Goal: Task Accomplishment & Management: Use online tool/utility

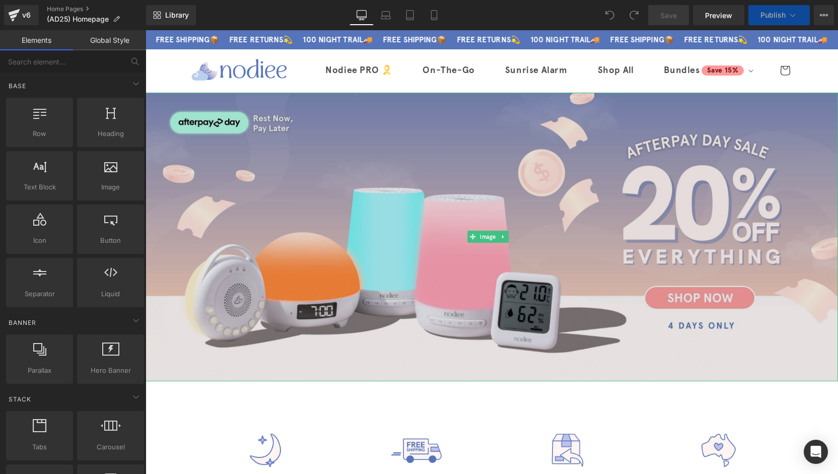
click at [363, 224] on img at bounding box center [492, 237] width 692 height 289
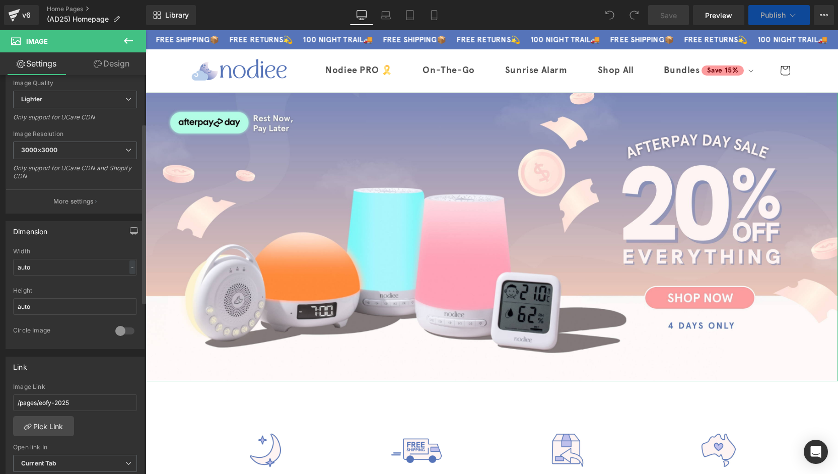
scroll to position [201, 0]
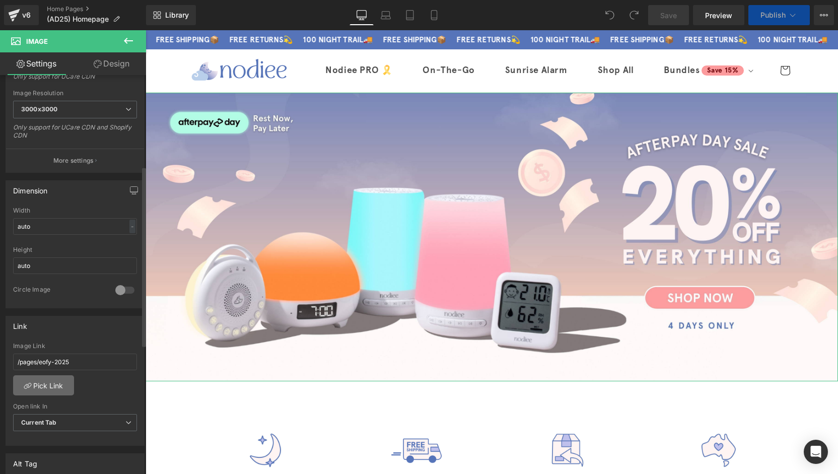
click at [65, 377] on link "Pick Link" at bounding box center [43, 385] width 61 height 20
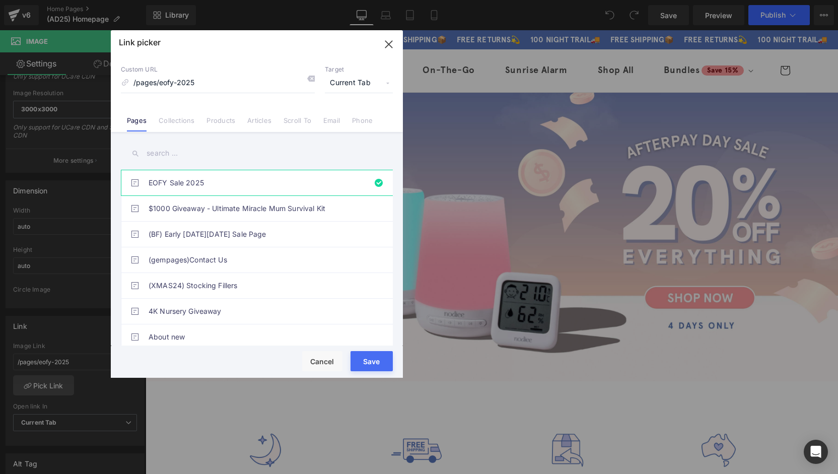
click at [216, 144] on input "text" at bounding box center [257, 153] width 272 height 23
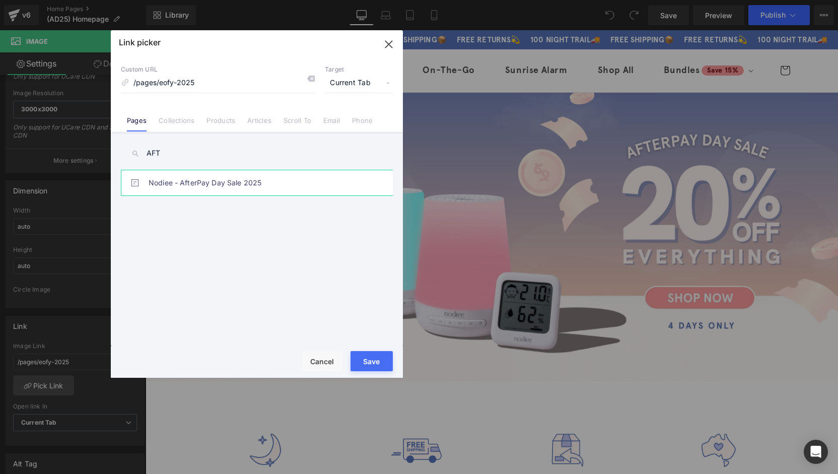
type input "AFT"
click at [223, 185] on link "Nodiee - AfterPay Day Sale 2025" at bounding box center [260, 182] width 222 height 25
click at [375, 364] on button "Save" at bounding box center [371, 361] width 42 height 20
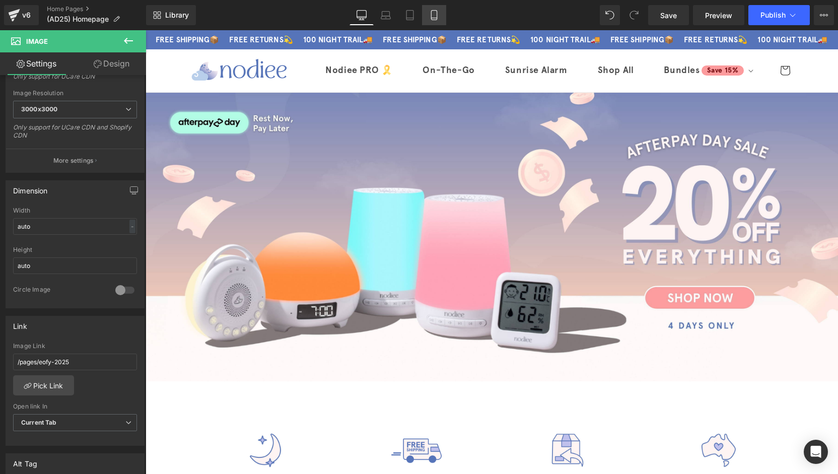
drag, startPoint x: 429, startPoint y: 19, endPoint x: 56, endPoint y: 30, distance: 372.8
click at [429, 19] on icon at bounding box center [434, 15] width 10 height 10
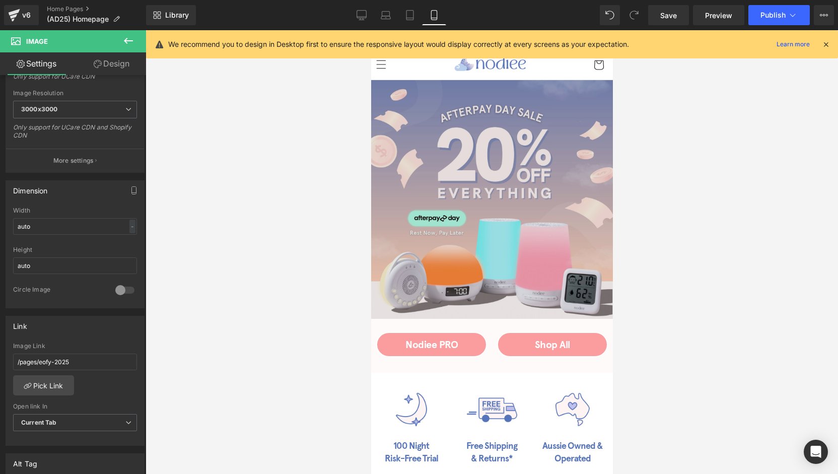
click at [438, 202] on img at bounding box center [492, 199] width 242 height 239
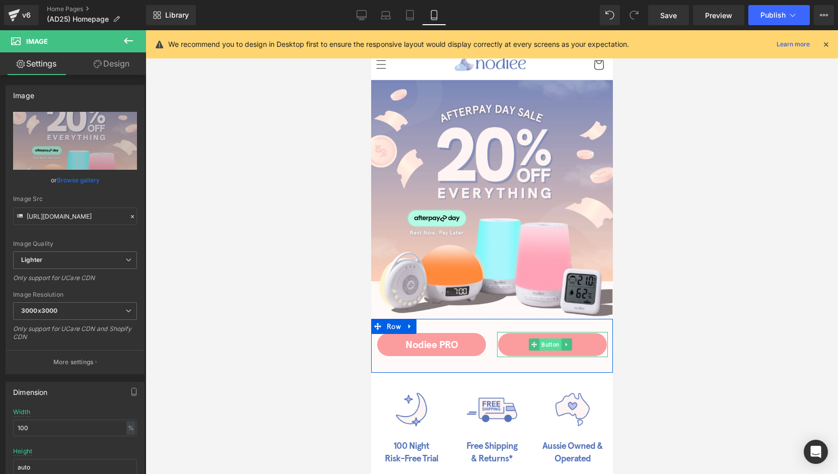
click at [546, 339] on span "Button" at bounding box center [550, 344] width 22 height 12
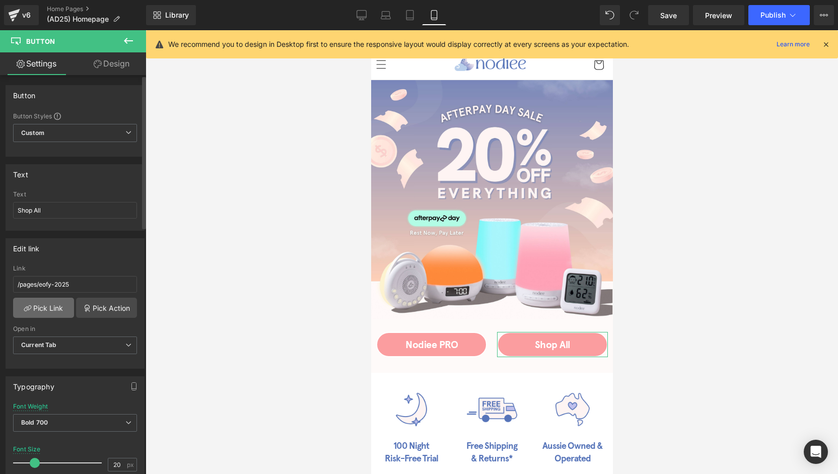
click at [43, 309] on link "Pick Link" at bounding box center [43, 308] width 61 height 20
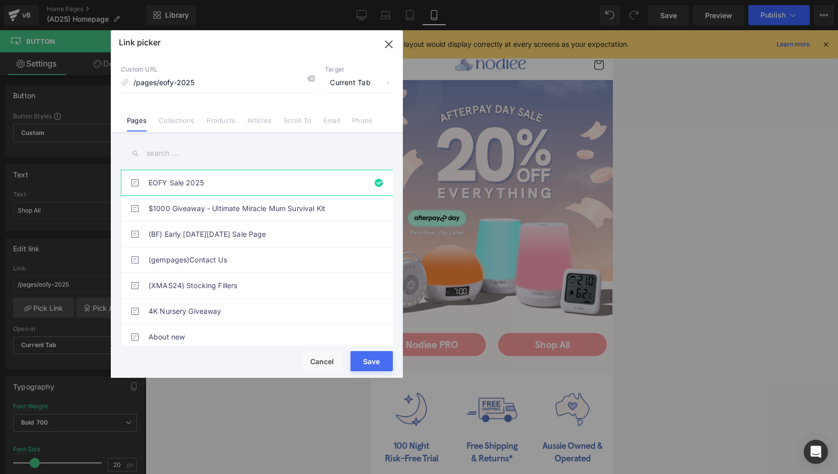
click at [195, 155] on input "text" at bounding box center [257, 153] width 272 height 23
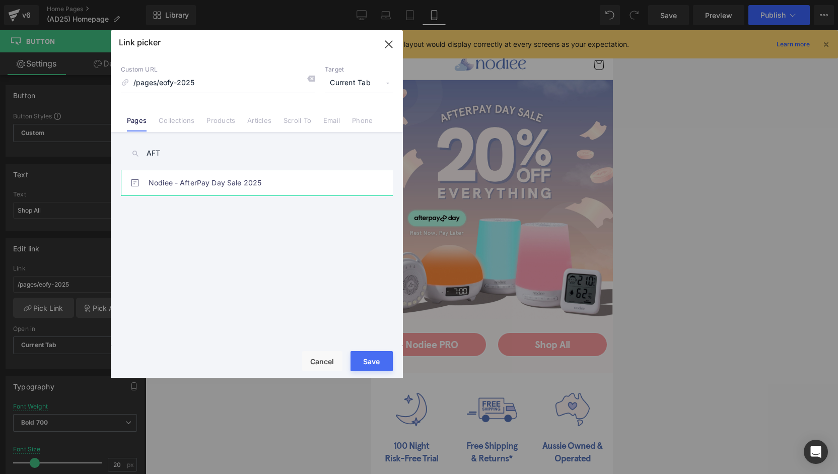
type input "AFT"
click at [206, 182] on link "Nodiee - AfterPay Day Sale 2025" at bounding box center [260, 182] width 222 height 25
click at [381, 355] on button "Save" at bounding box center [371, 361] width 42 height 20
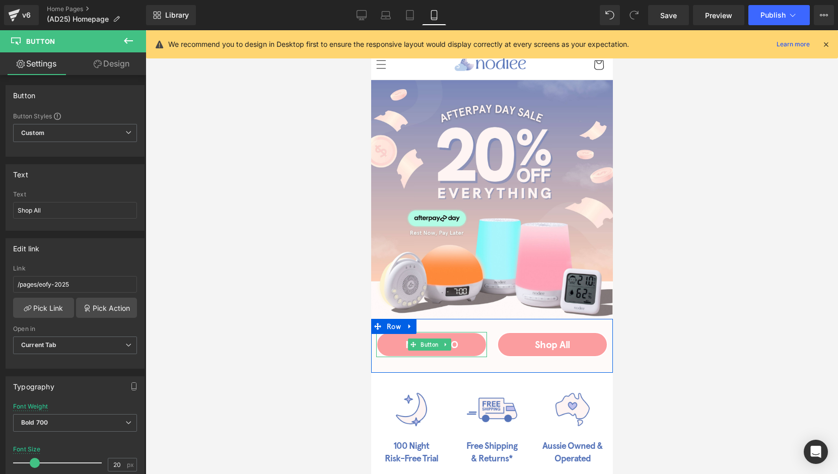
click at [437, 339] on span "Button" at bounding box center [429, 344] width 22 height 12
click at [543, 339] on span "Button" at bounding box center [550, 344] width 22 height 12
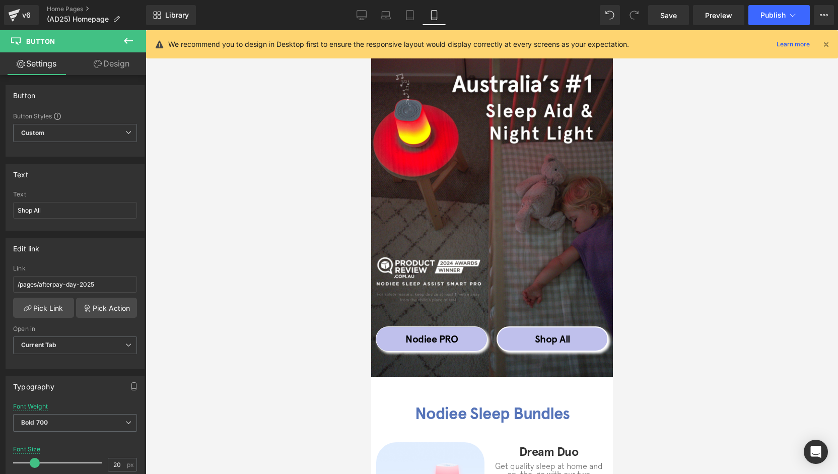
scroll to position [2165, 0]
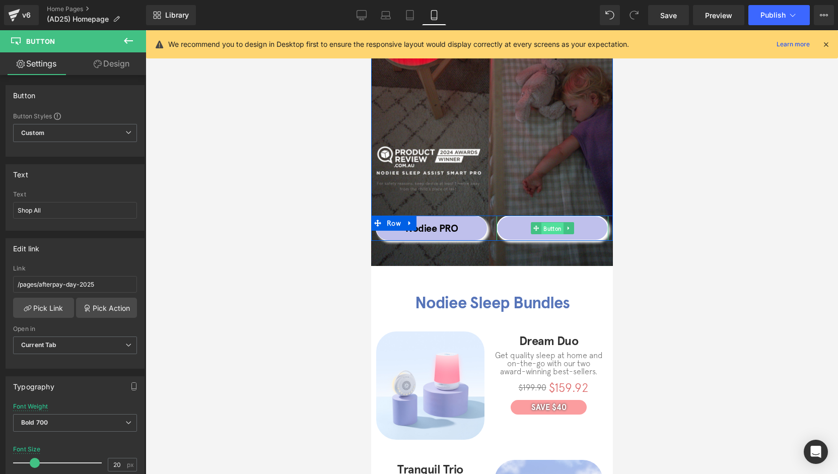
click at [550, 223] on span "Button" at bounding box center [552, 229] width 22 height 12
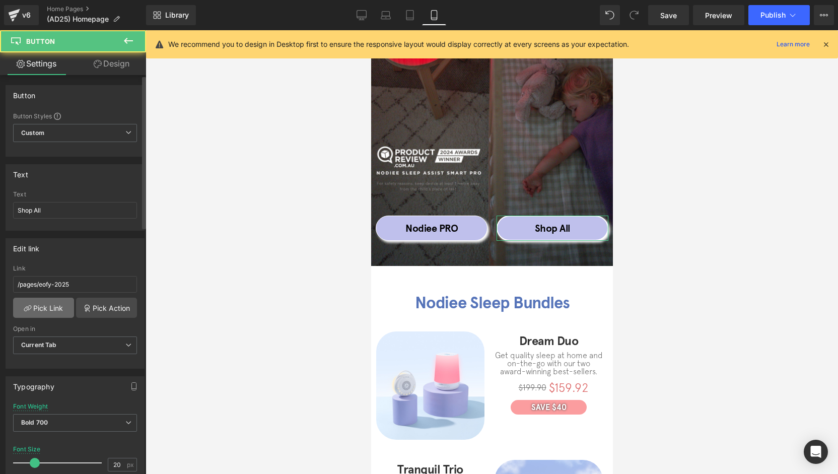
click at [46, 307] on link "Pick Link" at bounding box center [43, 308] width 61 height 20
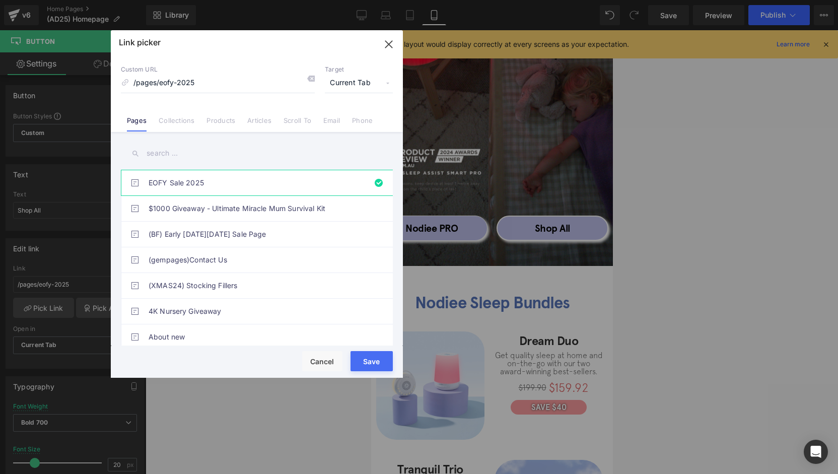
click at [179, 147] on input "text" at bounding box center [257, 153] width 272 height 23
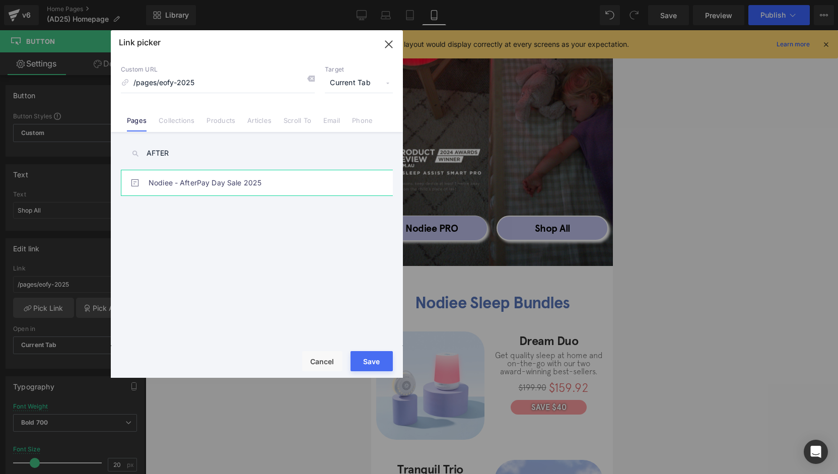
type input "AFTER"
click at [203, 187] on link "Nodiee - AfterPay Day Sale 2025" at bounding box center [260, 182] width 222 height 25
click at [368, 360] on button "Save" at bounding box center [371, 361] width 42 height 20
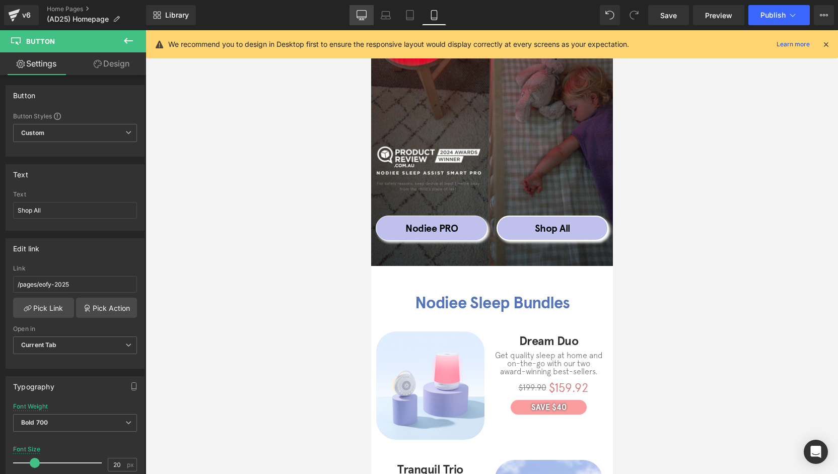
click at [368, 17] on link "Desktop" at bounding box center [361, 15] width 24 height 20
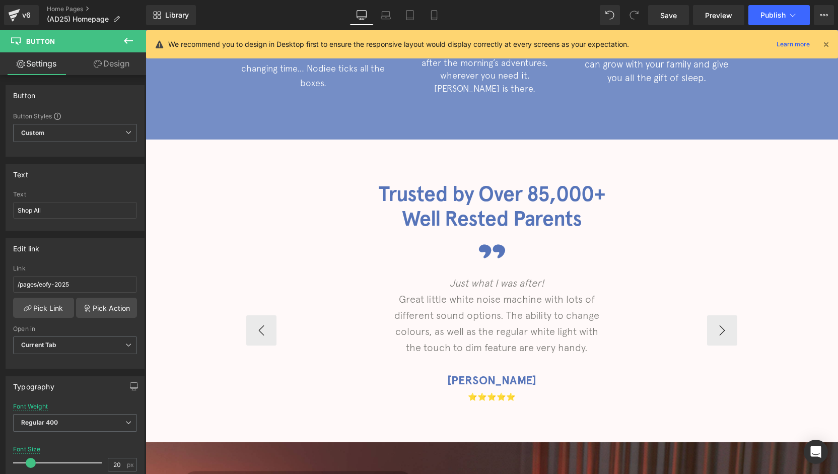
scroll to position [1561, 0]
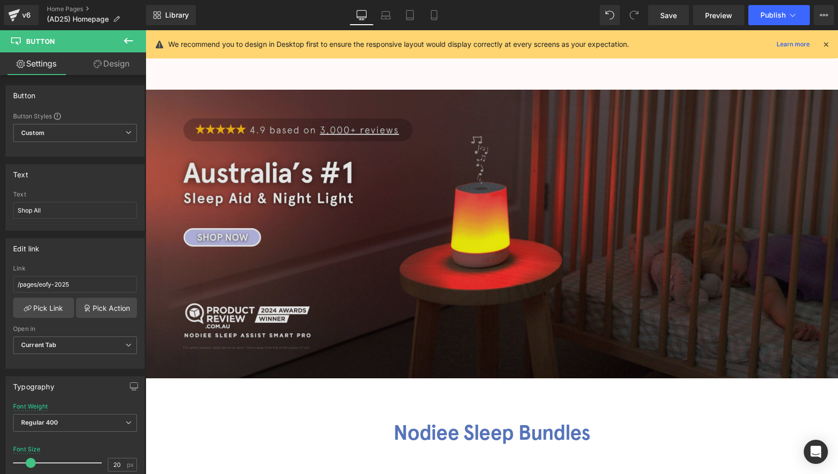
click at [547, 259] on img at bounding box center [492, 234] width 692 height 289
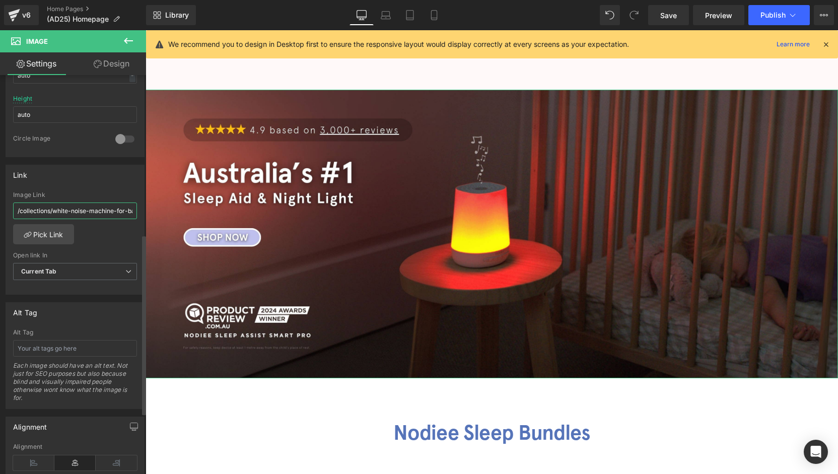
scroll to position [0, 17]
drag, startPoint x: 35, startPoint y: 205, endPoint x: 140, endPoint y: 201, distance: 105.8
click at [140, 201] on div "Link /collections/white-noise-machine-for-babies Image Link /collections/white-…" at bounding box center [75, 226] width 151 height 138
click at [49, 235] on link "Pick Link" at bounding box center [43, 234] width 61 height 20
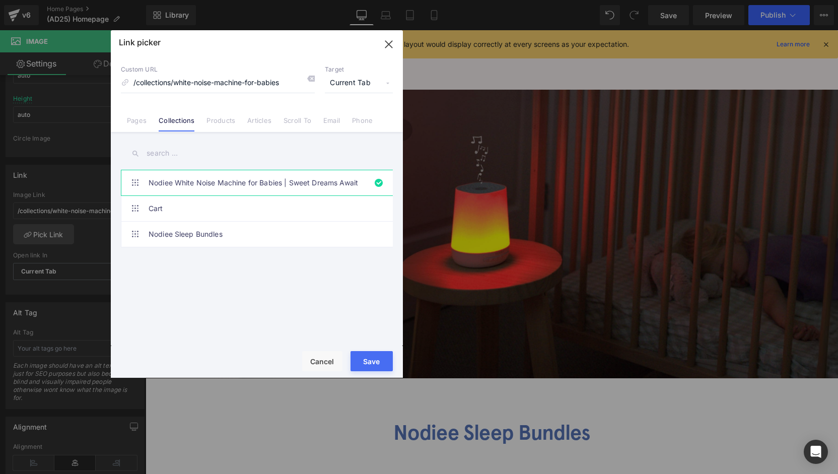
click at [190, 157] on input "text" at bounding box center [257, 153] width 272 height 23
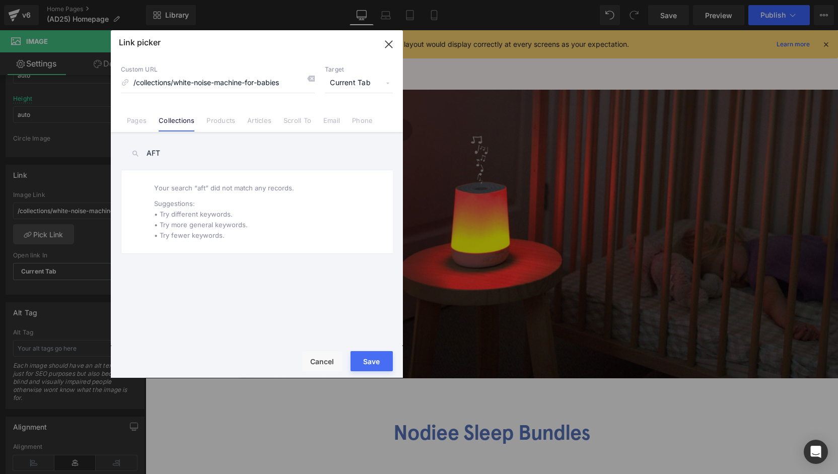
drag, startPoint x: 171, startPoint y: 155, endPoint x: 129, endPoint y: 156, distance: 41.3
click at [129, 156] on input "AFT" at bounding box center [257, 153] width 272 height 23
click at [215, 122] on link "Products" at bounding box center [220, 123] width 29 height 15
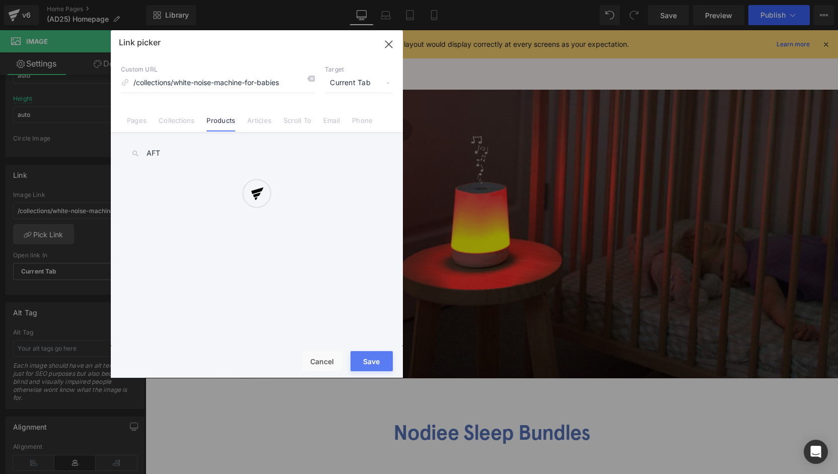
drag, startPoint x: 189, startPoint y: 156, endPoint x: 127, endPoint y: 157, distance: 61.9
click at [127, 157] on div at bounding box center [257, 203] width 292 height 347
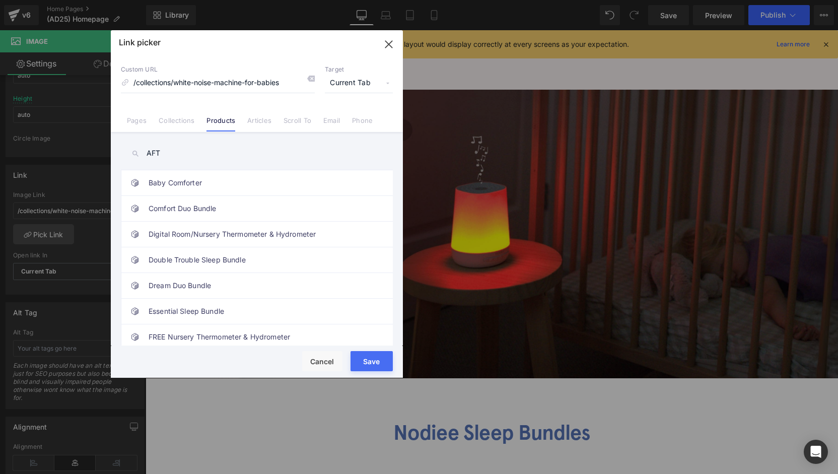
click at [161, 155] on input "AFT" at bounding box center [257, 153] width 272 height 23
drag, startPoint x: 161, startPoint y: 155, endPoint x: 118, endPoint y: 156, distance: 43.3
click at [118, 156] on div "AFT Baby Comforter Comfort Duo Bundle Digital Room/Nursery Thermometer & Hydrom…" at bounding box center [257, 240] width 292 height 216
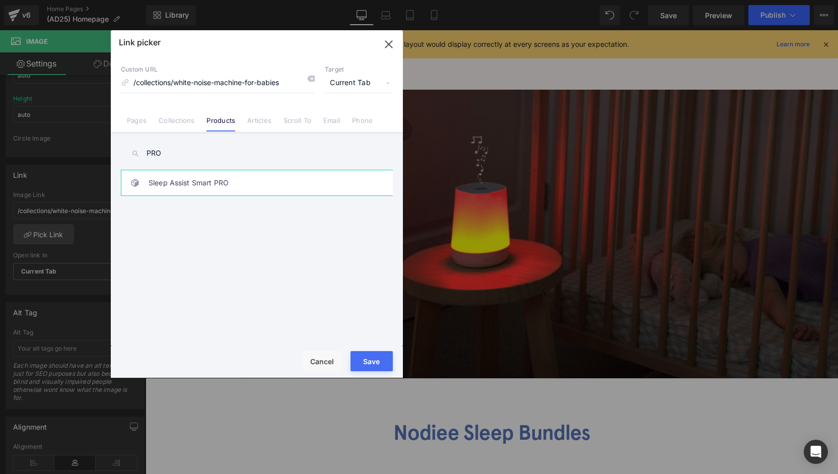
type input "PRO"
click at [196, 178] on link "Sleep Assist Smart PRO" at bounding box center [260, 182] width 222 height 25
click at [364, 358] on button "Save" at bounding box center [371, 361] width 42 height 20
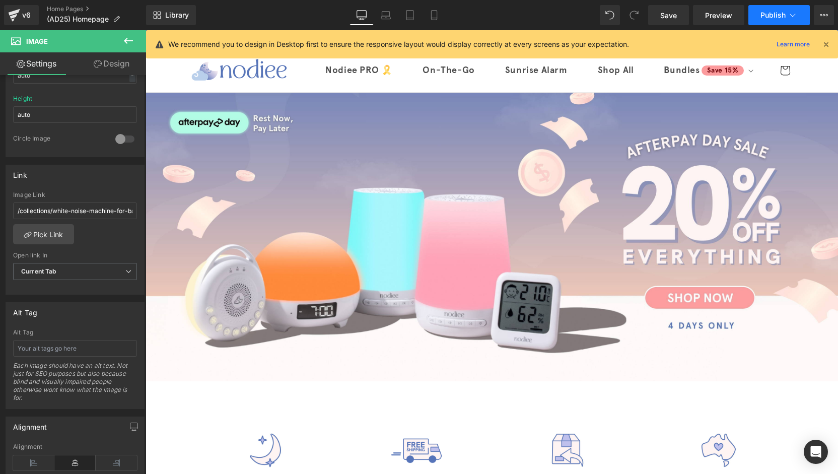
click at [778, 10] on button "Publish" at bounding box center [778, 15] width 61 height 20
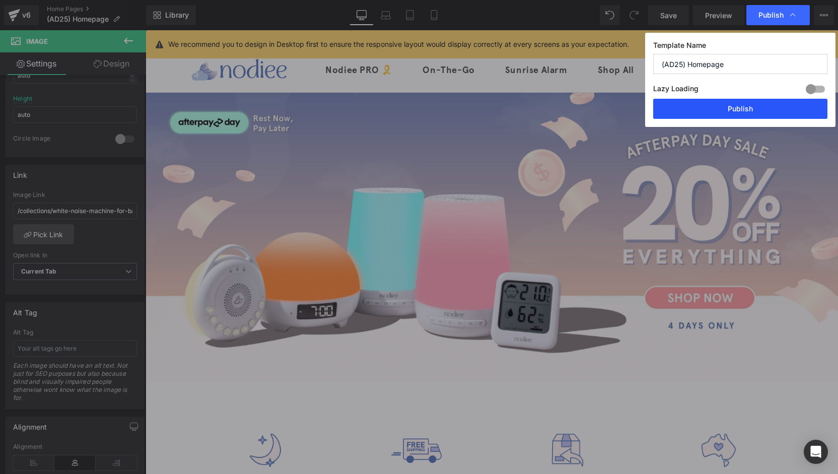
click at [740, 115] on button "Publish" at bounding box center [740, 109] width 174 height 20
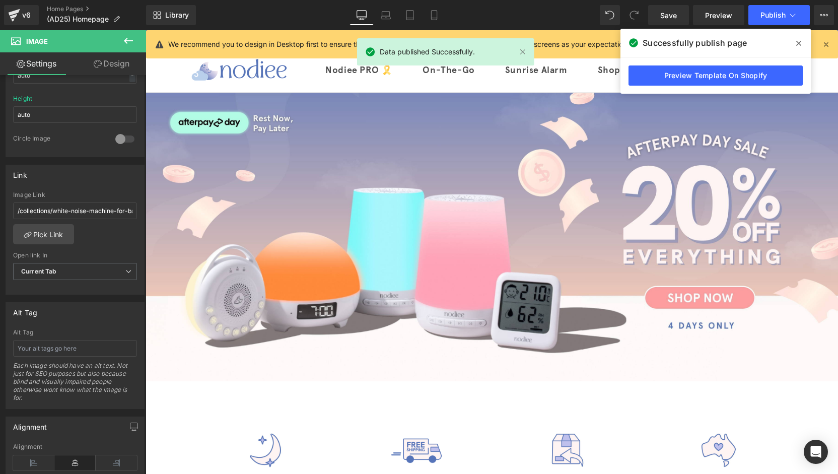
click at [799, 43] on icon at bounding box center [798, 43] width 5 height 5
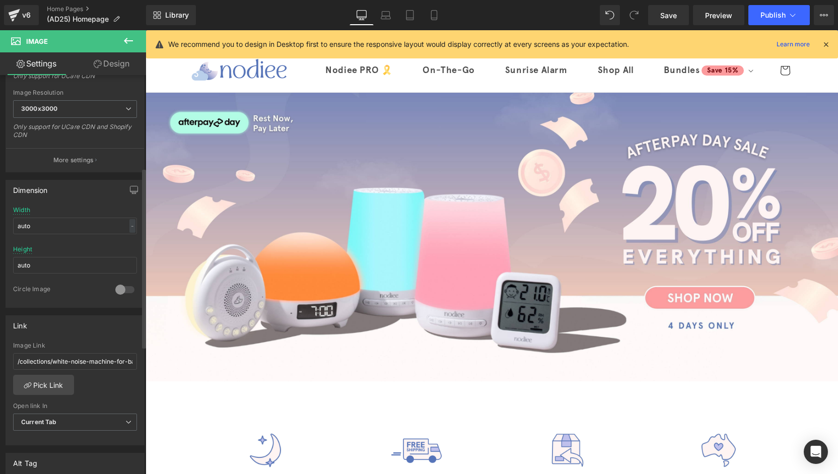
scroll to position [201, 0]
click at [16, 19] on icon at bounding box center [14, 15] width 12 height 25
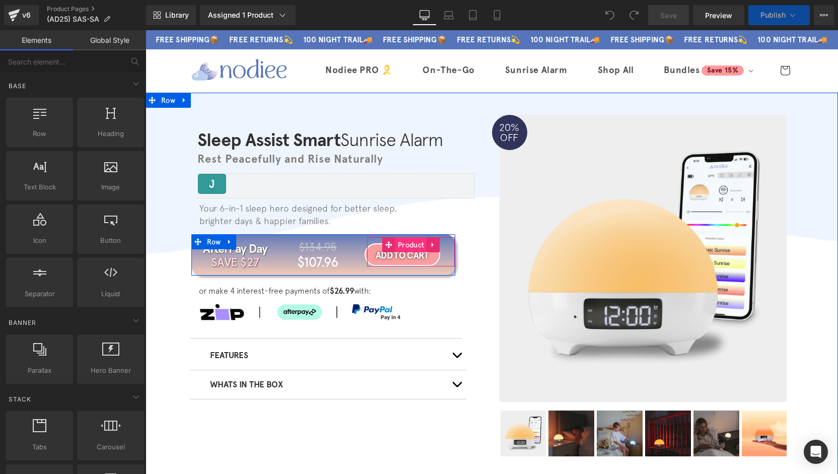
click at [403, 247] on span "Product" at bounding box center [410, 244] width 31 height 15
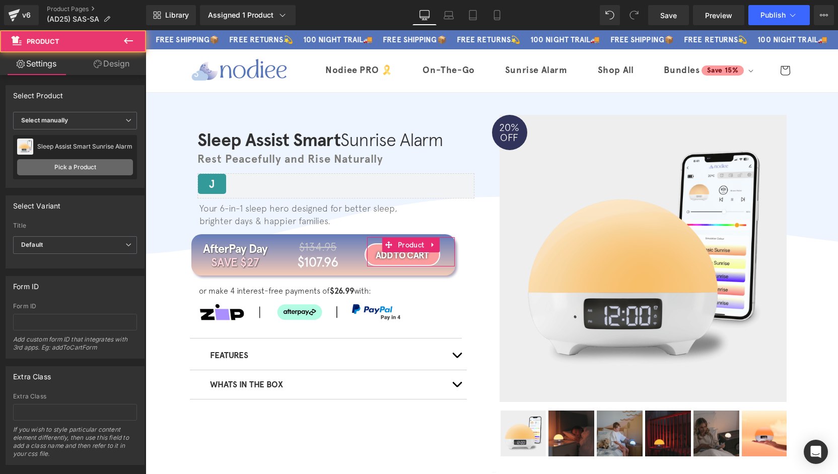
click at [81, 168] on link "Pick a Product" at bounding box center [75, 167] width 116 height 16
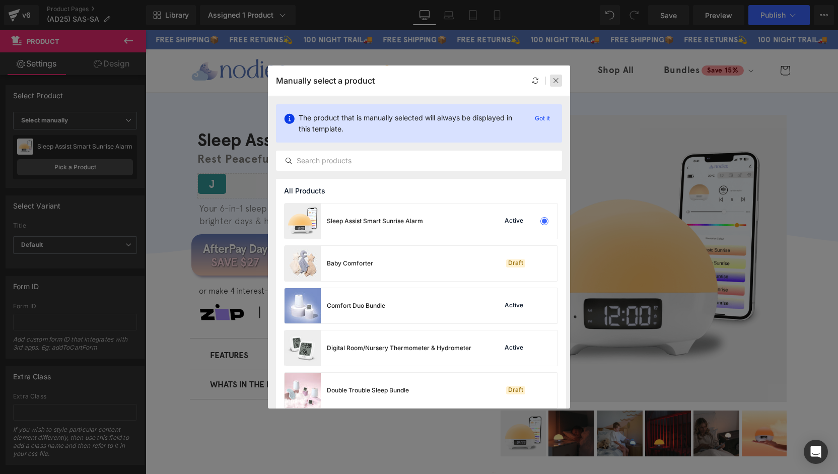
click at [557, 83] on icon at bounding box center [555, 80] width 7 height 7
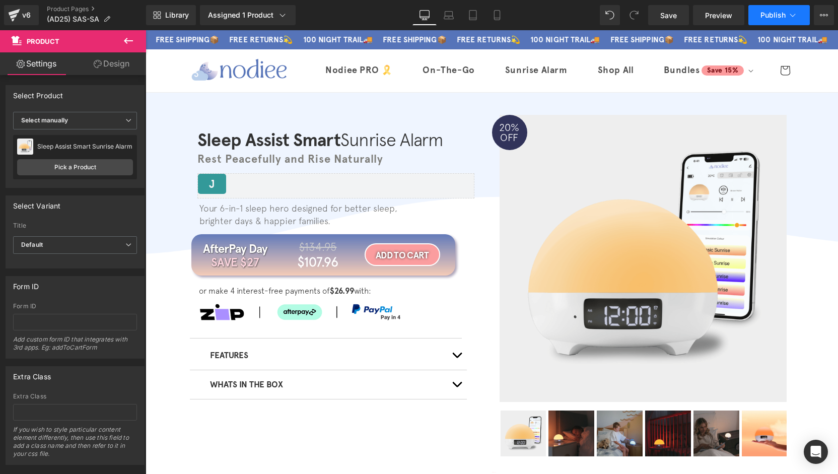
click at [771, 16] on span "Publish" at bounding box center [772, 15] width 25 height 8
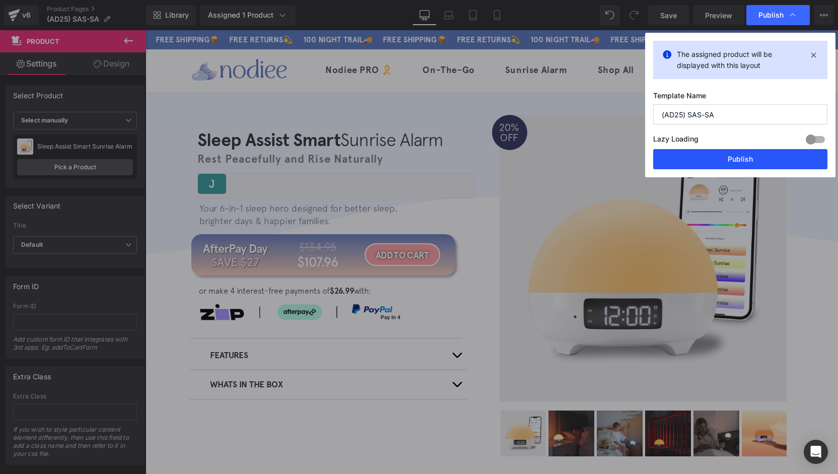
click at [734, 152] on button "Publish" at bounding box center [740, 159] width 174 height 20
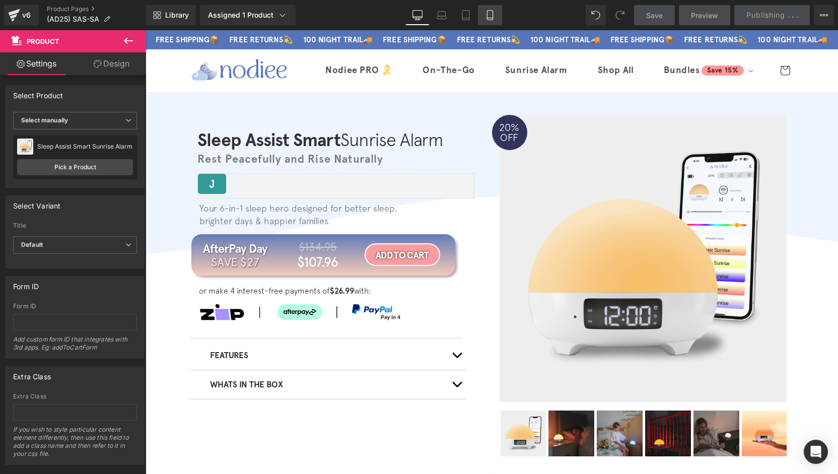
click at [490, 17] on icon at bounding box center [490, 15] width 10 height 10
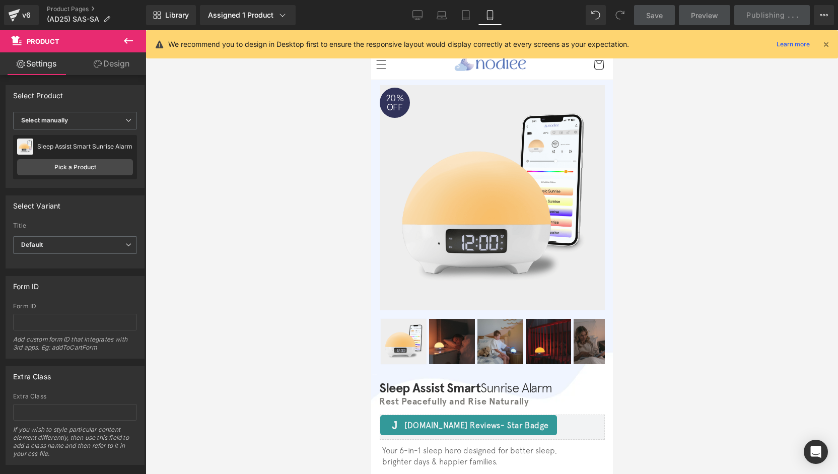
scroll to position [306, 0]
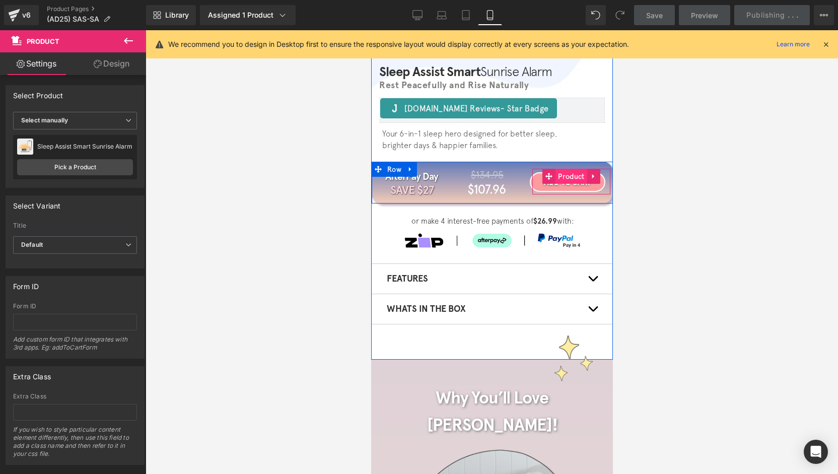
click at [566, 174] on span "Product" at bounding box center [570, 176] width 31 height 15
click at [564, 190] on span "(P) Cart Button" at bounding box center [566, 182] width 55 height 15
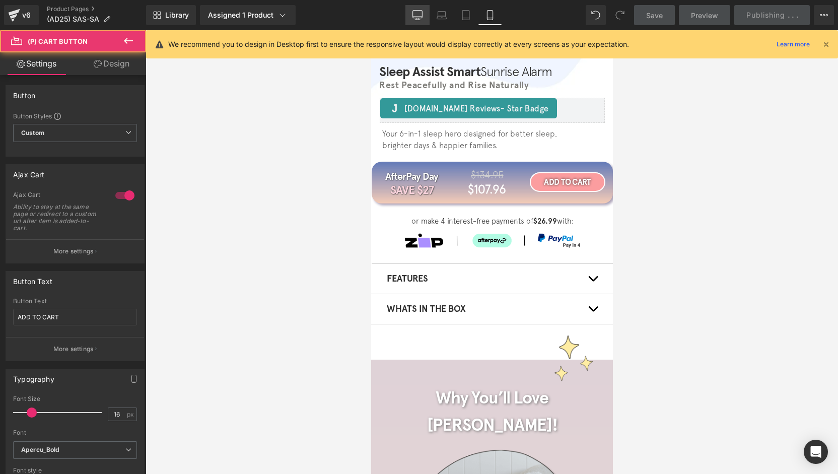
drag, startPoint x: 415, startPoint y: 18, endPoint x: 322, endPoint y: 165, distance: 174.8
click at [415, 18] on icon at bounding box center [417, 15] width 10 height 8
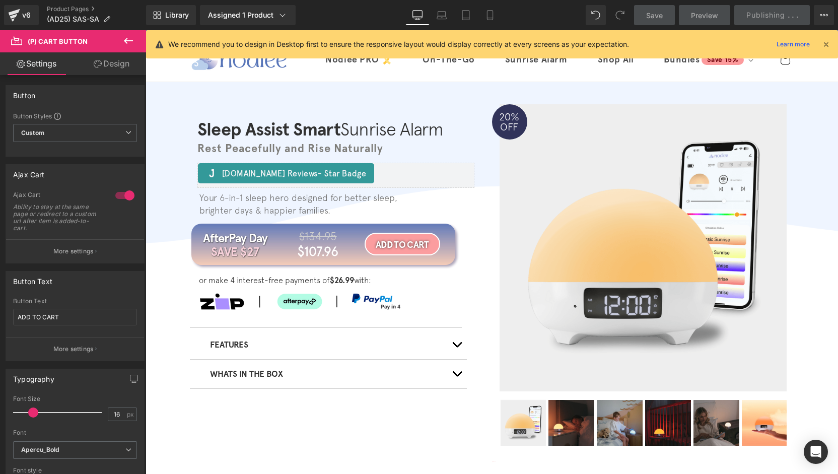
scroll to position [0, 0]
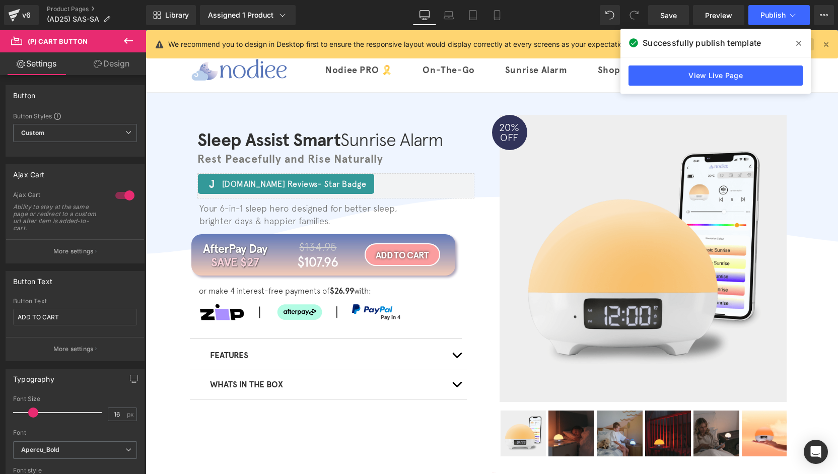
drag, startPoint x: 802, startPoint y: 45, endPoint x: 781, endPoint y: 43, distance: 20.7
click at [802, 45] on span at bounding box center [799, 43] width 16 height 16
